Goal: Task Accomplishment & Management: Use online tool/utility

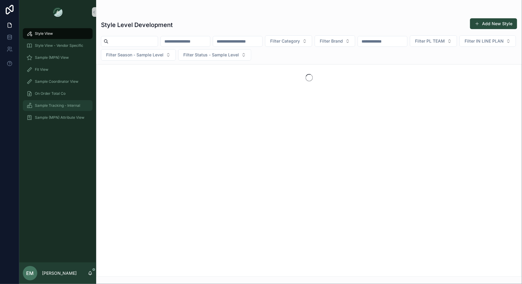
click at [48, 107] on span "Sample Tracking - Internal" at bounding box center [57, 105] width 45 height 5
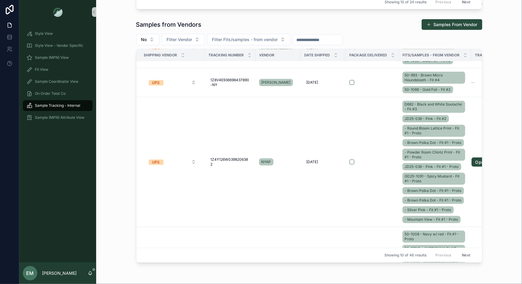
scroll to position [32, 0]
click at [384, 147] on td "scrollable content" at bounding box center [371, 162] width 53 height 130
click at [372, 183] on td "scrollable content" at bounding box center [371, 162] width 53 height 130
click at [396, 181] on td "scrollable content" at bounding box center [371, 162] width 53 height 130
click at [478, 164] on link "Open" at bounding box center [480, 163] width 19 height 10
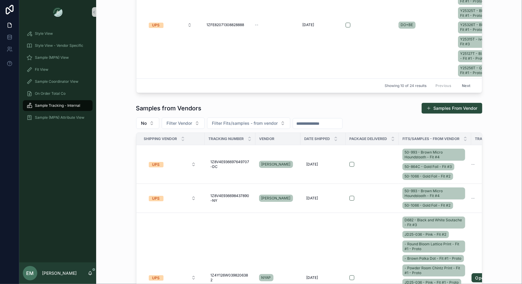
scroll to position [270, 0]
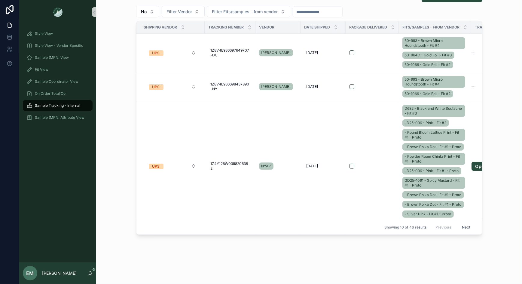
click at [467, 226] on button "Next" at bounding box center [465, 227] width 17 height 9
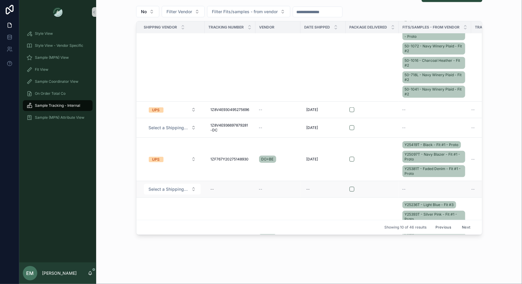
scroll to position [289, 0]
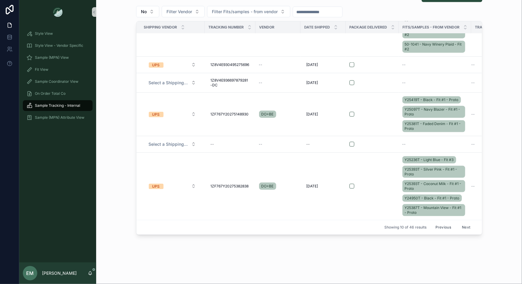
click at [465, 226] on button "Next" at bounding box center [465, 227] width 17 height 9
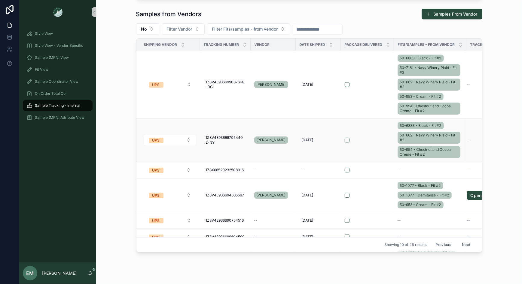
scroll to position [246, 0]
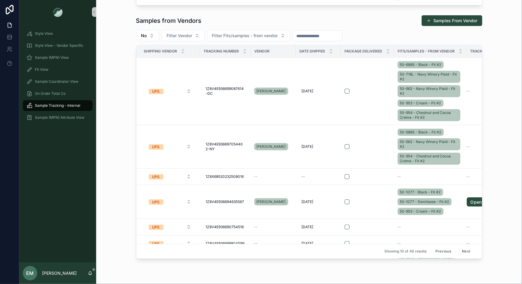
click at [444, 250] on button "Previous" at bounding box center [443, 251] width 24 height 9
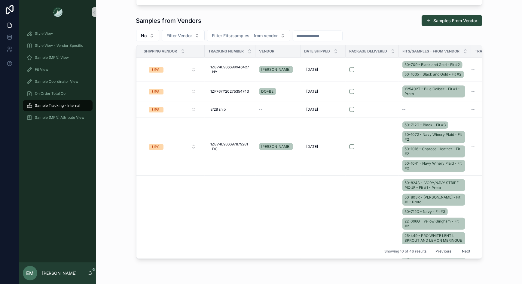
click at [443, 251] on button "Previous" at bounding box center [443, 251] width 24 height 9
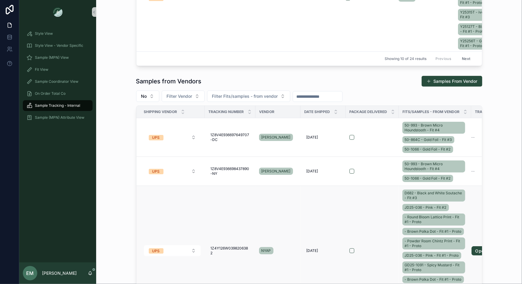
scroll to position [176, 0]
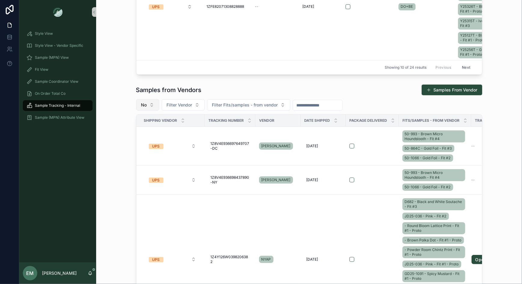
click at [151, 105] on button "No" at bounding box center [147, 104] width 23 height 11
click at [140, 148] on div "Yes" at bounding box center [147, 148] width 72 height 10
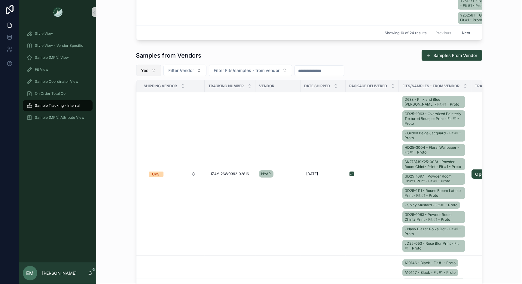
click at [144, 66] on button "Yes" at bounding box center [148, 70] width 25 height 11
click at [141, 95] on div "----" at bounding box center [148, 94] width 72 height 10
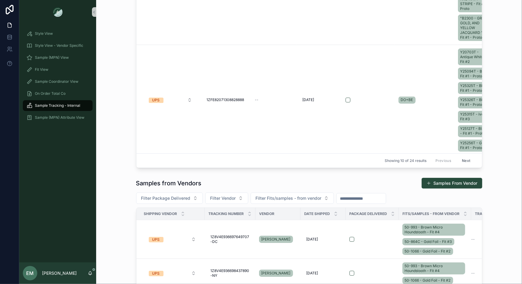
scroll to position [14, 0]
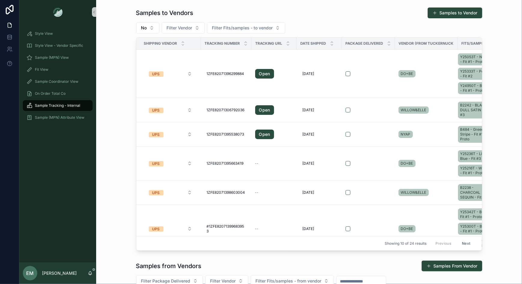
click at [501, 106] on div "Samples to Vendors Samples to Vendor No Filter Vendor Filter Fits/samples - to …" at bounding box center [309, 129] width 416 height 249
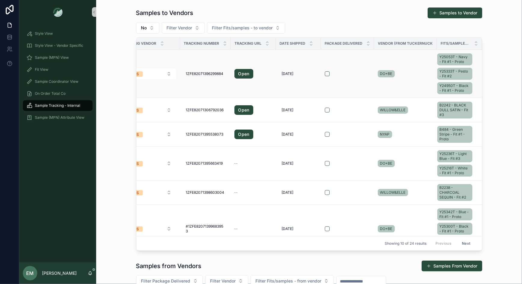
scroll to position [0, 0]
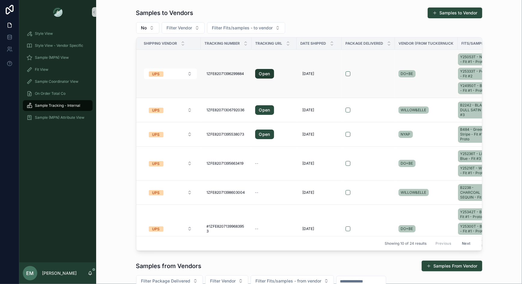
click at [262, 73] on link "Open" at bounding box center [264, 74] width 19 height 10
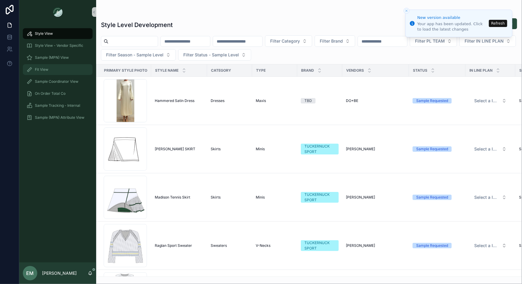
click at [66, 64] on link "Fit View" at bounding box center [58, 69] width 70 height 11
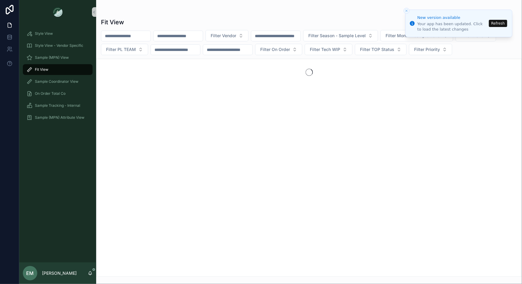
click at [183, 39] on input "scrollable content" at bounding box center [177, 36] width 49 height 8
type input "*"
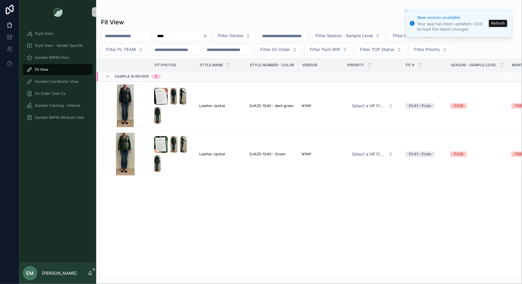
click at [181, 35] on input "****" at bounding box center [177, 36] width 49 height 8
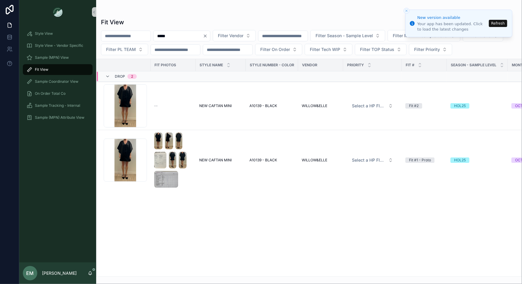
click at [178, 41] on div "***** Filter Vendor Filter Season - Sample Level Filter Month - Sample Level Fi…" at bounding box center [308, 42] width 425 height 25
click at [178, 37] on input "*****" at bounding box center [177, 36] width 49 height 8
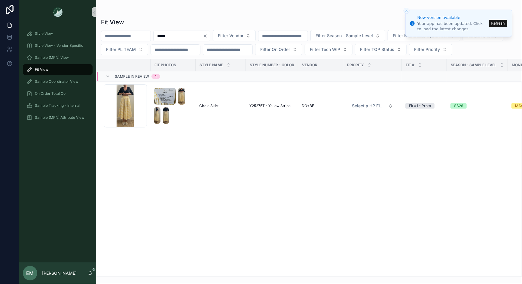
type input "*****"
click at [498, 20] on button "Refresh" at bounding box center [497, 23] width 18 height 7
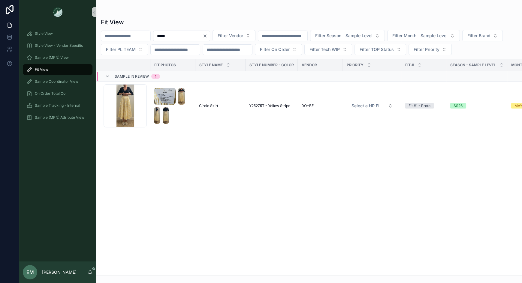
click at [207, 38] on icon "Clear" at bounding box center [205, 36] width 5 height 5
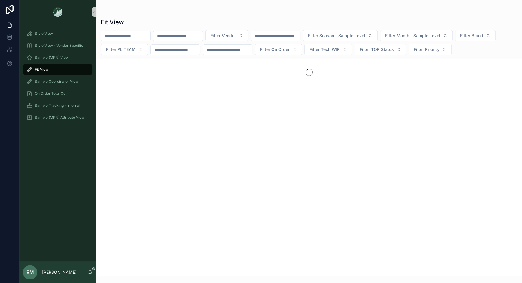
click at [216, 10] on div "scrollable content" at bounding box center [309, 12] width 416 height 5
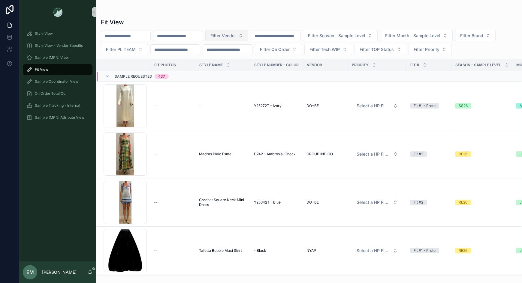
click at [236, 38] on span "Filter Vendor" at bounding box center [223, 36] width 26 height 6
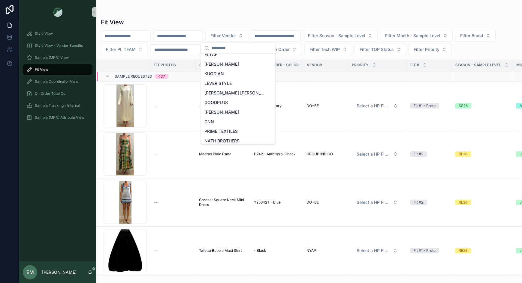
scroll to position [268, 0]
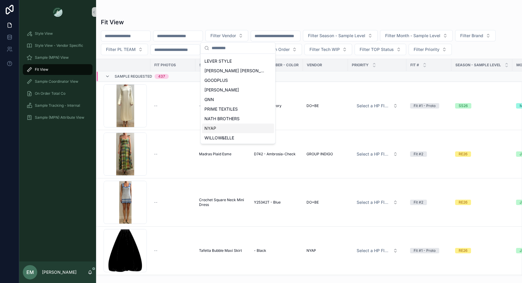
click at [224, 124] on div "NYAP" at bounding box center [238, 129] width 72 height 10
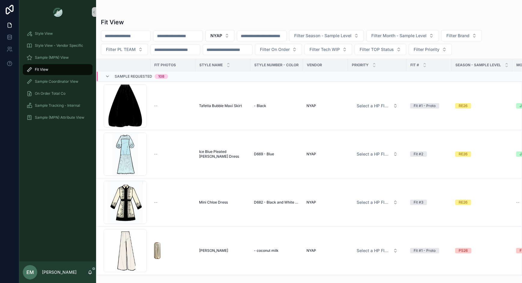
click at [136, 77] on span "Sample Requested" at bounding box center [134, 76] width 38 height 5
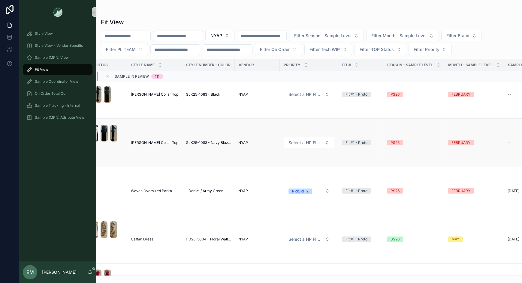
scroll to position [1615, 0]
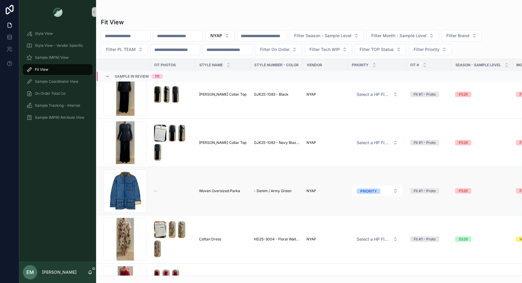
click at [225, 190] on span "Woven Oversized Parka" at bounding box center [219, 191] width 41 height 5
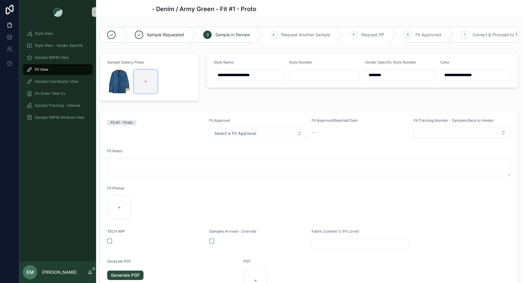
click at [145, 80] on icon "scrollable content" at bounding box center [146, 82] width 4 height 4
type input "**********"
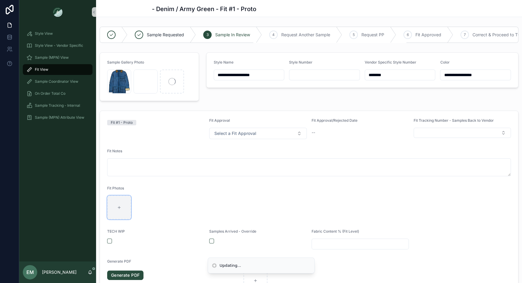
click at [121, 211] on div "scrollable content" at bounding box center [119, 208] width 24 height 24
type input "**********"
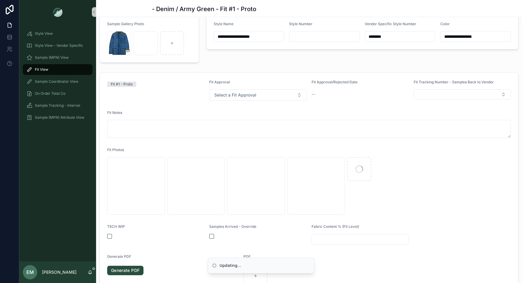
scroll to position [3, 0]
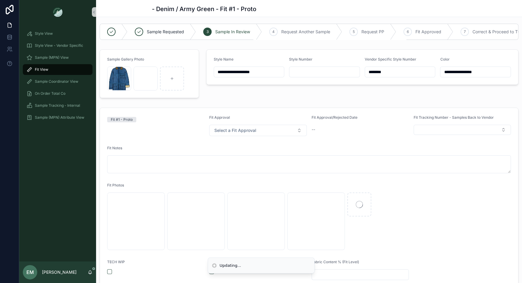
click at [307, 70] on input "scrollable content" at bounding box center [324, 72] width 70 height 8
type input "*********"
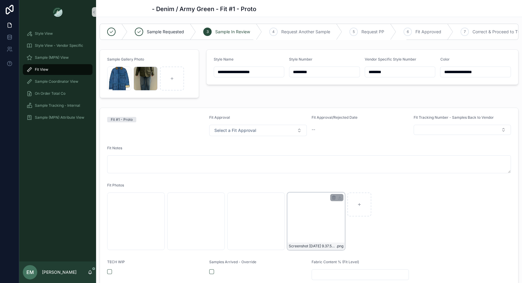
click at [306, 216] on div "Screenshot [DATE] 9.37.53 AM .png" at bounding box center [316, 222] width 58 height 58
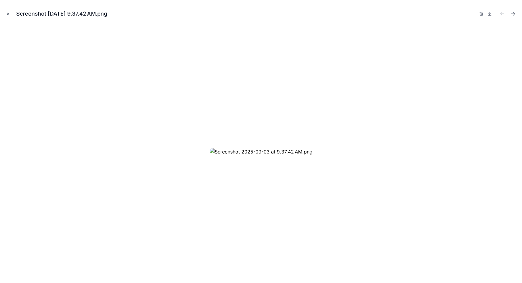
click at [8, 16] on icon "Close modal" at bounding box center [8, 14] width 4 height 4
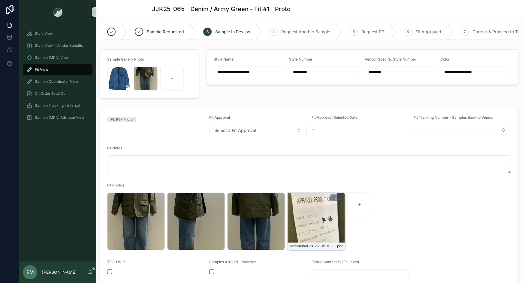
click at [305, 225] on div "Screenshot-2025-09-03-at-9.37.53-AM .png" at bounding box center [316, 222] width 58 height 58
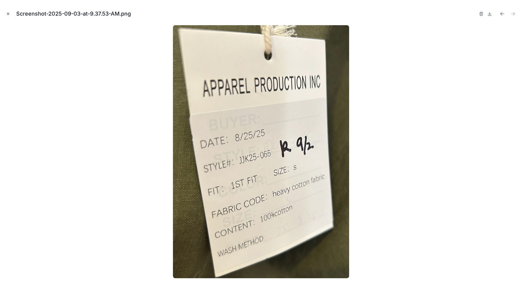
click at [7, 13] on icon "Close modal" at bounding box center [8, 14] width 4 height 4
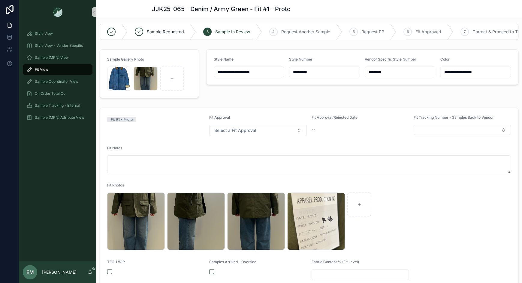
click at [264, 105] on div "Fit #1 - Proto Fit Approval Select a Fit Approval Fit Approval/Rejected Date --…" at bounding box center [309, 233] width 426 height 257
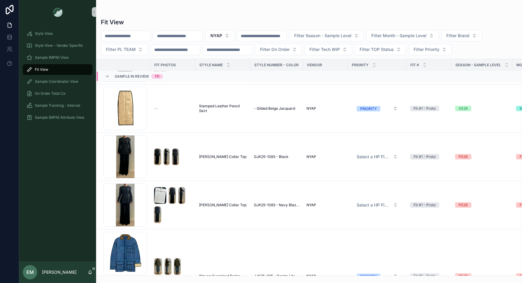
scroll to position [1513, 0]
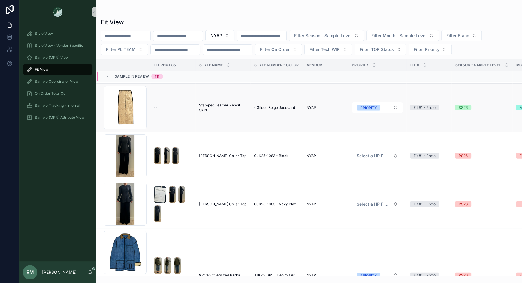
click at [222, 107] on span "Stamped Leather Pencil Skirt" at bounding box center [223, 108] width 48 height 10
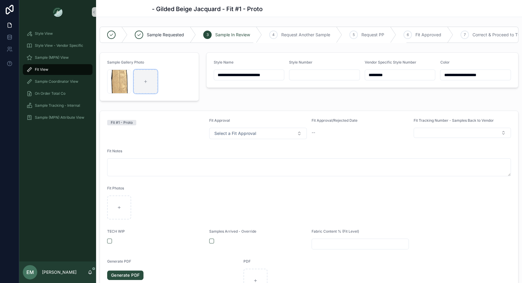
click at [145, 77] on div "scrollable content" at bounding box center [146, 82] width 24 height 24
type input "**********"
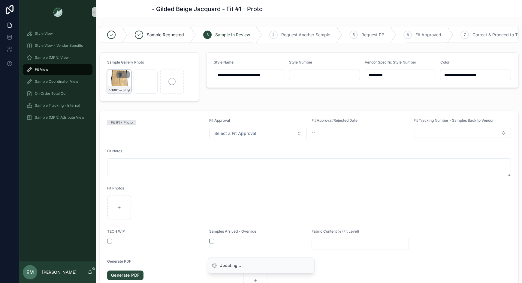
click at [120, 73] on icon "scrollable content" at bounding box center [120, 74] width 5 height 5
click at [132, 63] on icon "scrollable content" at bounding box center [132, 63] width 5 height 5
click at [115, 204] on div "scrollable content" at bounding box center [119, 208] width 24 height 24
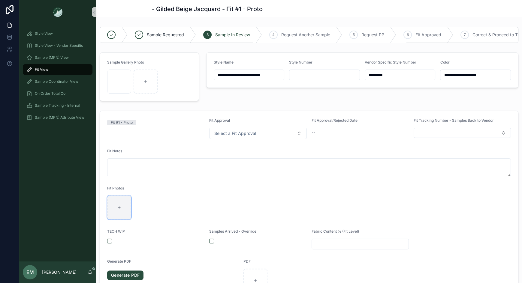
type input "**********"
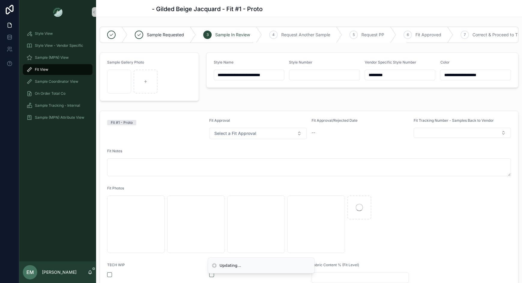
click at [322, 73] on input "scrollable content" at bounding box center [324, 75] width 70 height 8
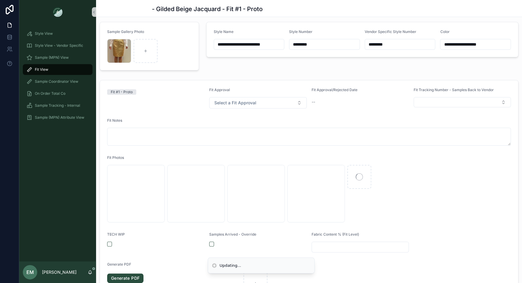
type input "*********"
click at [298, 54] on form "**********" at bounding box center [363, 39] width 312 height 35
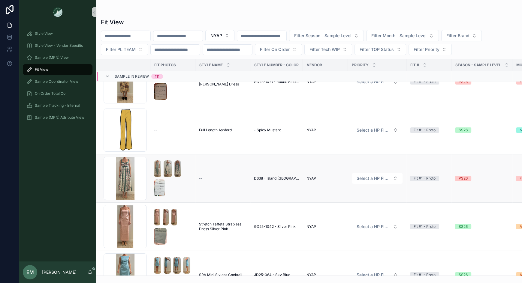
scroll to position [2018, 0]
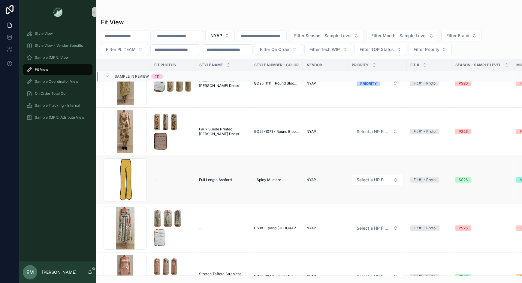
click at [216, 181] on td "Full Length Ashford Full Length Ashford" at bounding box center [222, 180] width 55 height 48
click at [219, 178] on span "Full Length Ashford" at bounding box center [215, 180] width 33 height 5
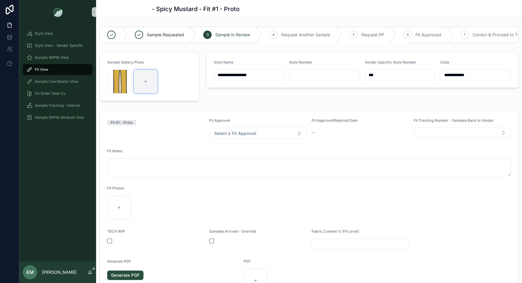
click at [146, 84] on div "scrollable content" at bounding box center [146, 82] width 24 height 24
type input "**********"
click at [120, 74] on icon "scrollable content" at bounding box center [120, 74] width 0 height 1
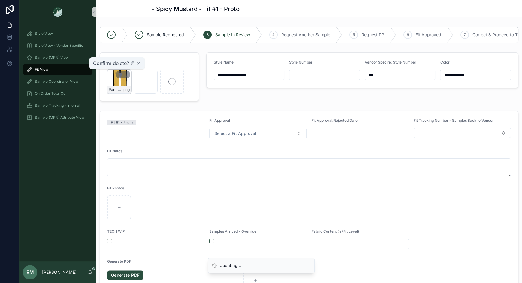
click at [131, 62] on icon "scrollable content" at bounding box center [132, 63] width 3 height 3
click at [120, 201] on div "scrollable content" at bounding box center [119, 208] width 24 height 24
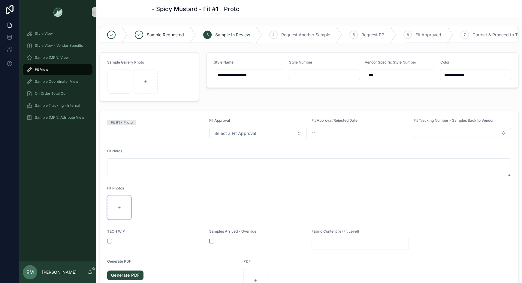
type input "**********"
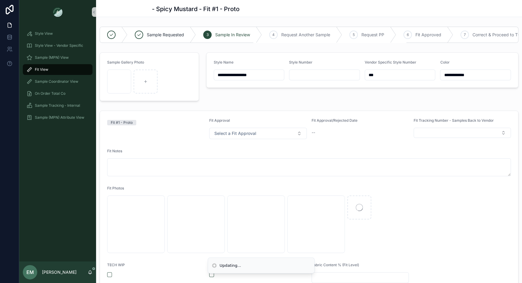
click at [318, 73] on input "scrollable content" at bounding box center [324, 75] width 70 height 8
type input "***"
click at [307, 97] on div "**********" at bounding box center [362, 76] width 319 height 53
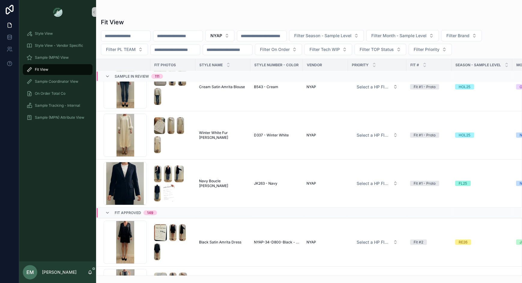
scroll to position [5379, 0]
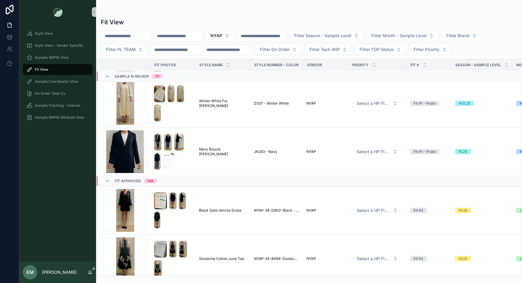
click at [133, 182] on div "Fit Approved 149" at bounding box center [136, 182] width 42 height 10
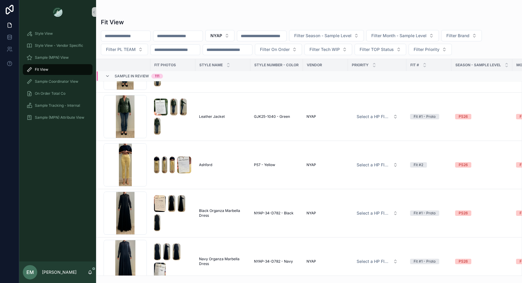
scroll to position [0, 0]
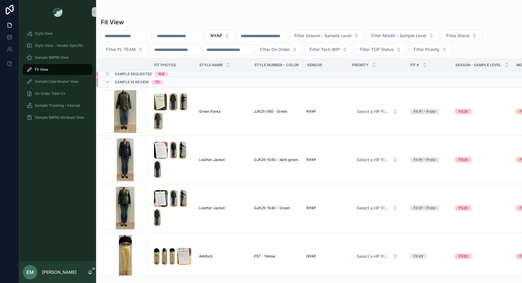
click at [125, 82] on span "Sample In Review" at bounding box center [132, 82] width 34 height 5
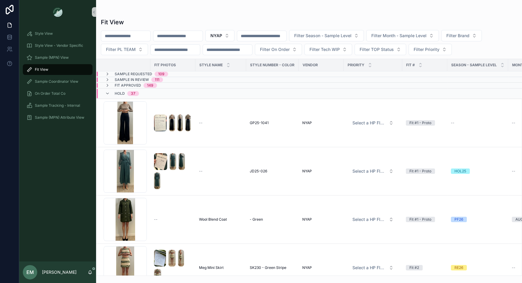
click at [131, 72] on span "Sample Requested" at bounding box center [134, 74] width 38 height 5
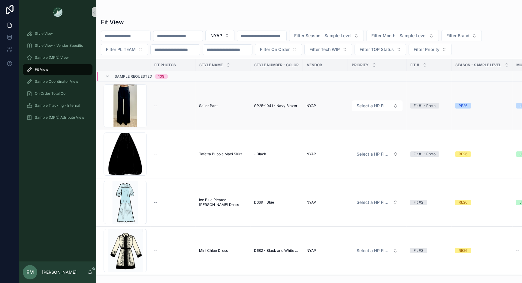
click at [207, 106] on span "Sailor Pant" at bounding box center [208, 106] width 19 height 5
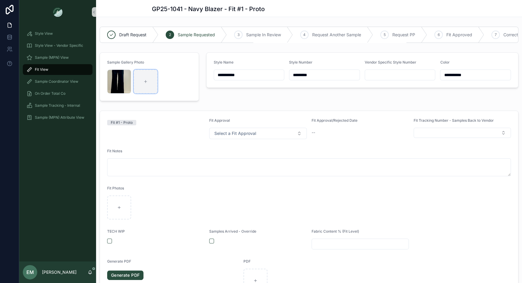
click at [149, 79] on div "scrollable content" at bounding box center [146, 82] width 24 height 24
type input "**********"
click at [119, 74] on icon "scrollable content" at bounding box center [120, 74] width 5 height 5
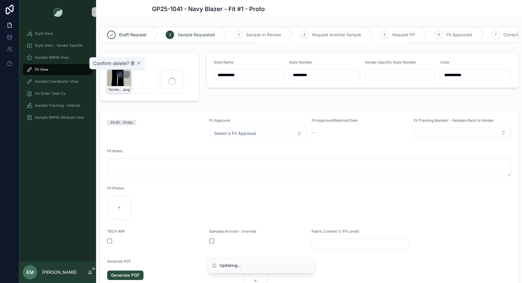
click at [133, 62] on icon "scrollable content" at bounding box center [132, 62] width 3 height 0
click at [118, 206] on icon "scrollable content" at bounding box center [119, 208] width 4 height 4
type input "**********"
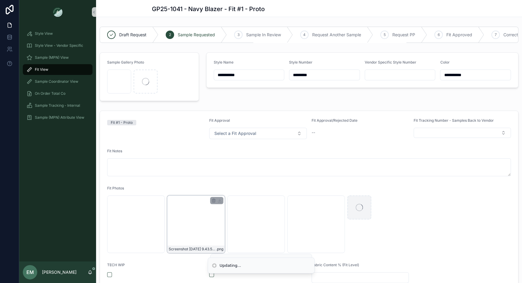
scroll to position [74, 0]
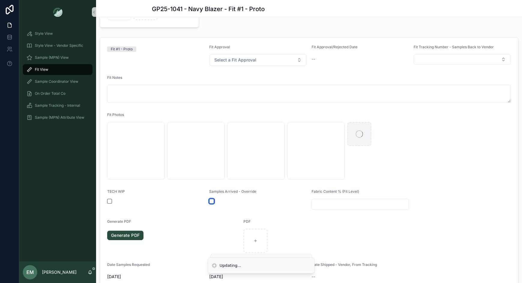
click at [211, 199] on button "scrollable content" at bounding box center [211, 201] width 5 height 5
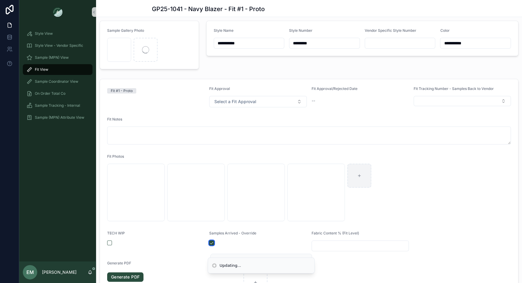
scroll to position [11, 0]
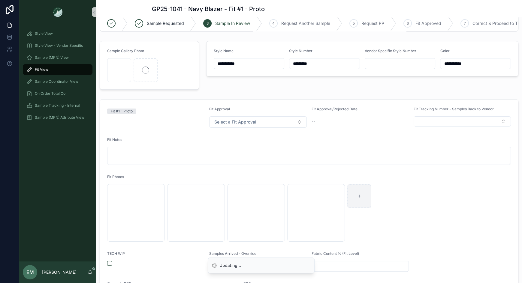
click at [295, 64] on input "*********" at bounding box center [324, 63] width 70 height 8
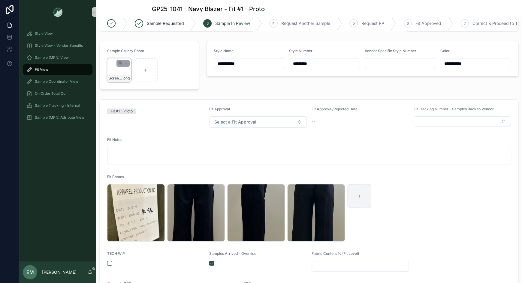
click at [112, 71] on div "Screenshot [DATE] 9.43.56 AM .png" at bounding box center [119, 70] width 24 height 24
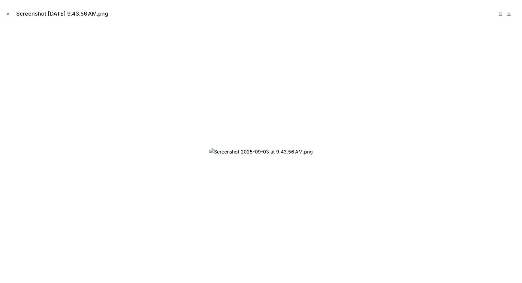
click at [8, 16] on icon "Close modal" at bounding box center [8, 14] width 4 height 4
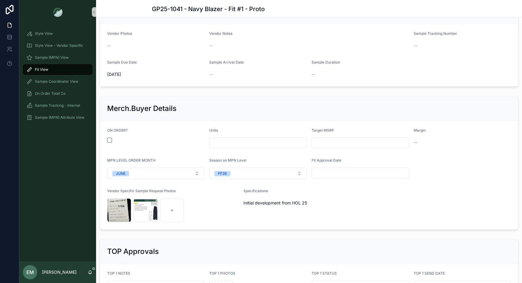
scroll to position [700, 0]
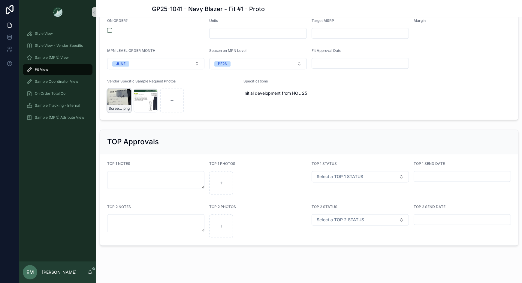
click at [116, 96] on div "Screenshot-2025-09-03-at-9.49.28-AM .png" at bounding box center [119, 101] width 24 height 24
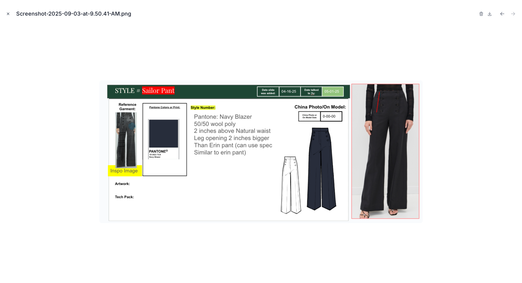
click at [7, 14] on icon "Close modal" at bounding box center [8, 14] width 2 height 2
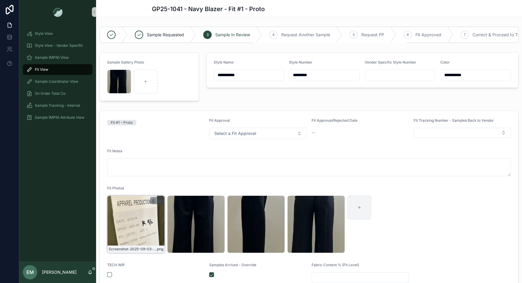
click at [127, 224] on div "Screenshot-2025-09-03-at-9.37.53-AM .png" at bounding box center [136, 225] width 58 height 58
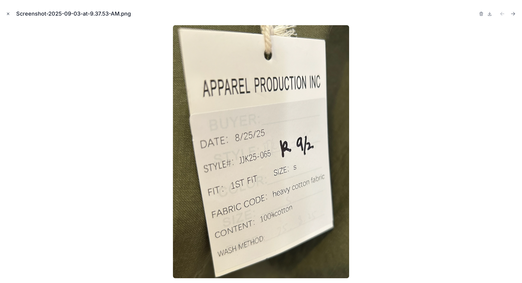
click at [7, 12] on icon "Close modal" at bounding box center [8, 14] width 4 height 4
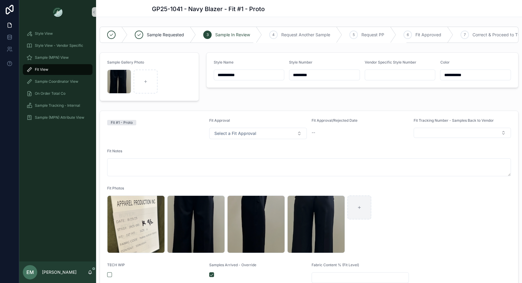
click at [387, 75] on input "scrollable content" at bounding box center [400, 75] width 70 height 8
click at [123, 222] on div "Screenshot-2025-09-03-at-9.37.53-AM .png" at bounding box center [136, 225] width 58 height 58
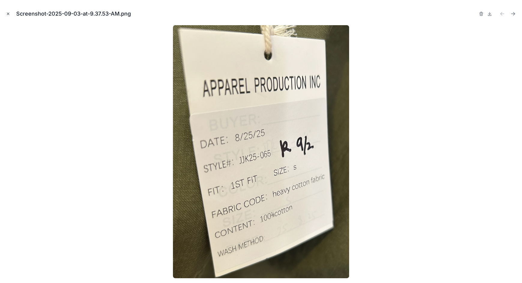
click at [8, 14] on icon "Close modal" at bounding box center [8, 14] width 4 height 4
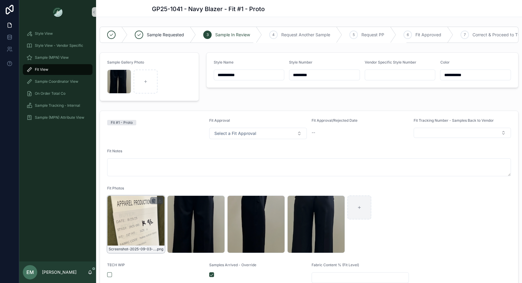
click at [153, 200] on icon "scrollable content" at bounding box center [153, 200] width 5 height 5
click at [166, 189] on icon "scrollable content" at bounding box center [166, 189] width 5 height 5
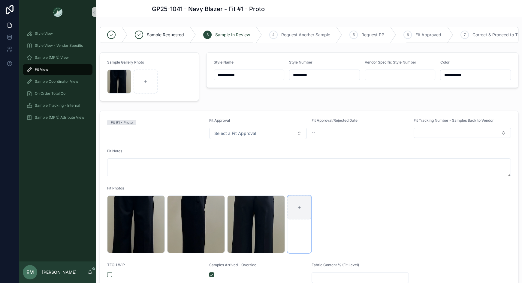
click at [293, 207] on div "scrollable content" at bounding box center [299, 208] width 24 height 24
type input "**********"
click at [118, 81] on div "Screenshot-2025-09-03-at-9.43.56-AM .png" at bounding box center [119, 82] width 24 height 24
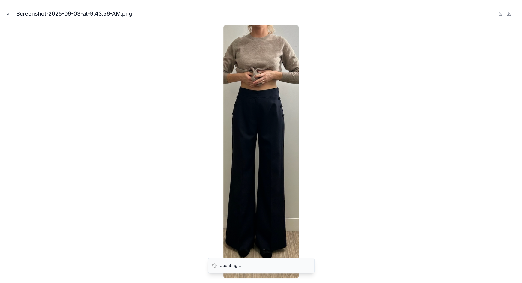
click at [9, 14] on icon "Close modal" at bounding box center [8, 14] width 4 height 4
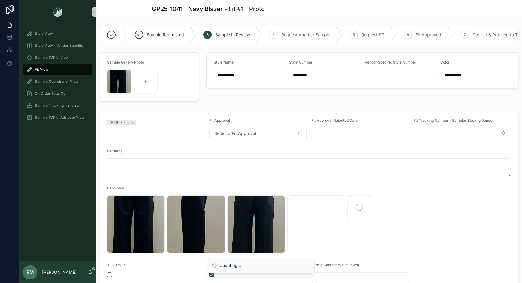
click at [219, 100] on div "**********" at bounding box center [362, 76] width 319 height 53
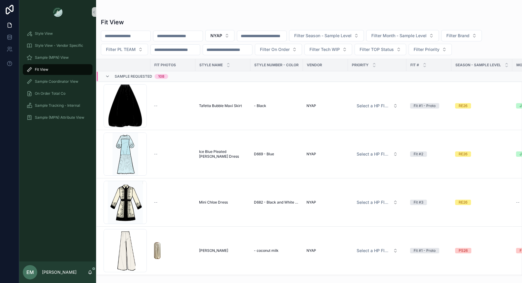
click at [185, 33] on input "scrollable content" at bounding box center [177, 36] width 49 height 8
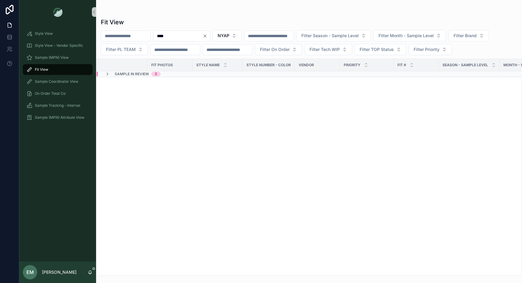
type input "****"
click at [179, 75] on div "Sample In Review 5" at bounding box center [170, 74] width 146 height 5
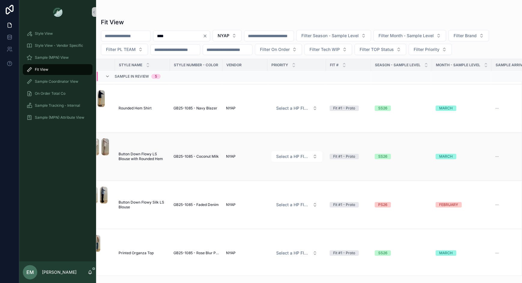
scroll to position [46, 0]
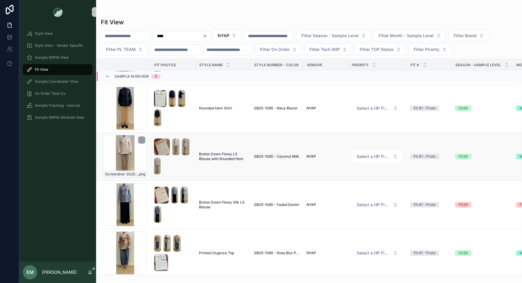
click at [122, 150] on div "Screenshot-2025-08-21-at-10.28.20-AM .png" at bounding box center [125, 156] width 43 height 43
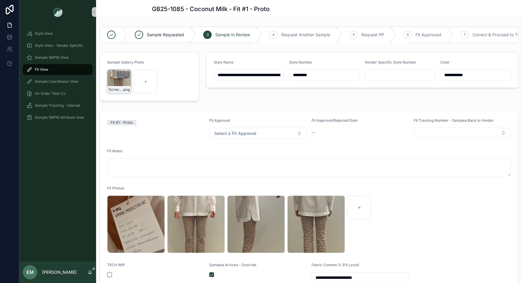
click at [112, 83] on div "Screenshot-2025-08-21-at-10.28.20-AM .png" at bounding box center [119, 82] width 24 height 24
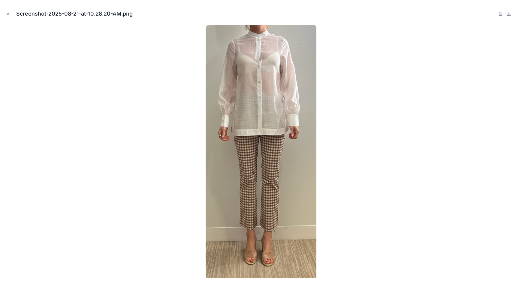
click at [11, 14] on div "Screenshot-2025-08-21-at-10.28.20-AM.png" at bounding box center [261, 14] width 512 height 18
click at [5, 13] on button "Close modal" at bounding box center [8, 14] width 7 height 7
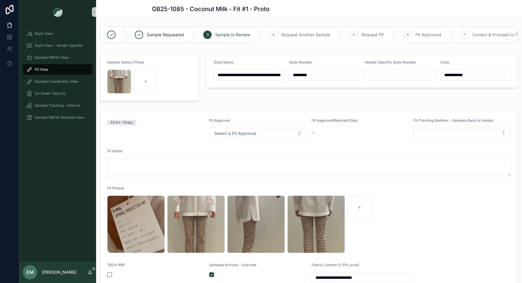
click at [66, 68] on div "Fit View" at bounding box center [57, 70] width 62 height 10
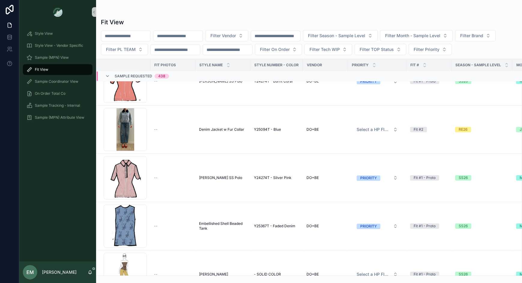
click at [140, 72] on div "Sample Requested 438" at bounding box center [142, 77] width 54 height 10
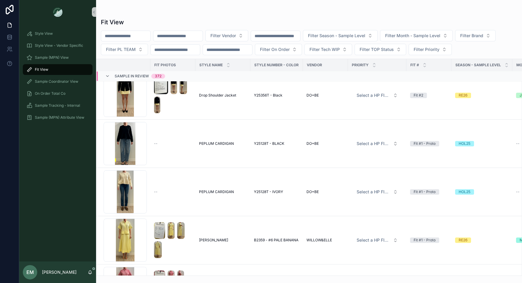
scroll to position [2347, 0]
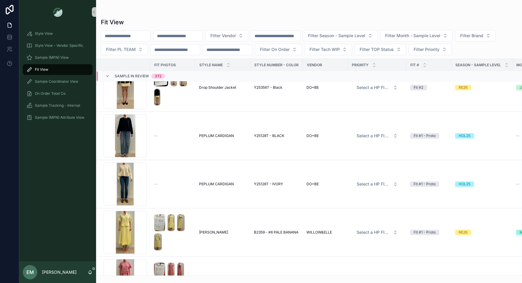
click at [137, 75] on span "Sample In Review" at bounding box center [132, 76] width 34 height 5
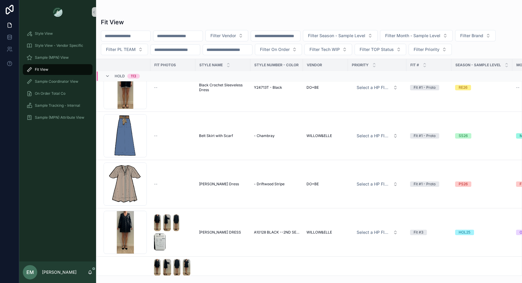
click at [117, 74] on span "HOLD" at bounding box center [120, 76] width 10 height 5
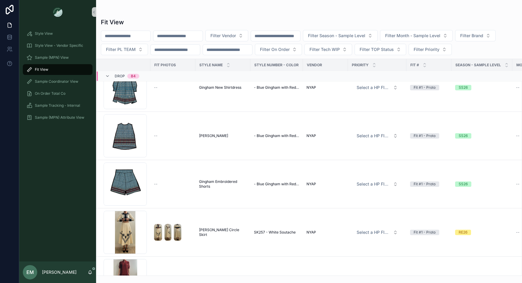
click at [117, 74] on span "Drop" at bounding box center [120, 76] width 10 height 5
